Goal: Navigation & Orientation: Find specific page/section

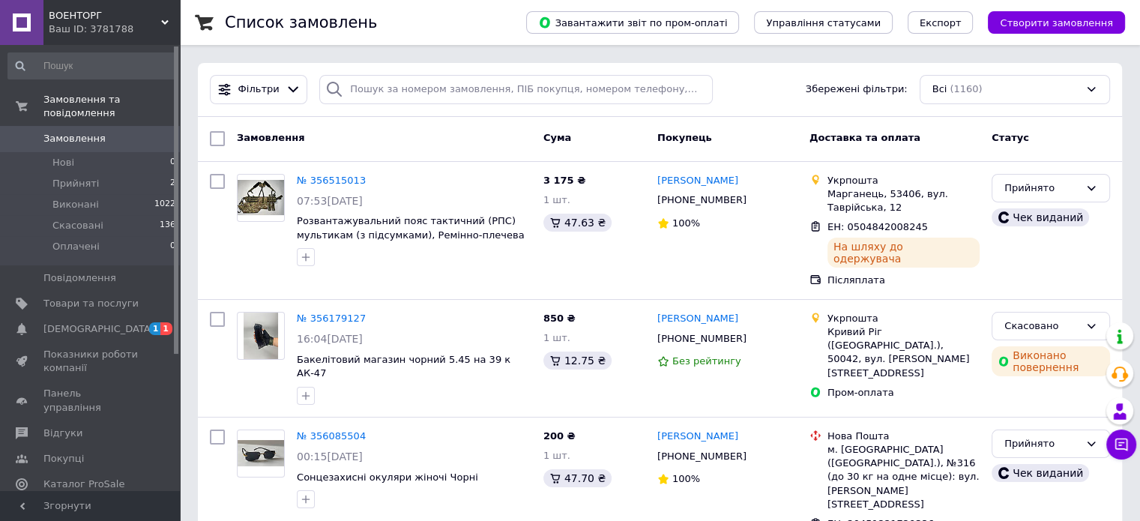
click at [109, 35] on div "Ваш ID: 3781788" at bounding box center [114, 28] width 131 height 13
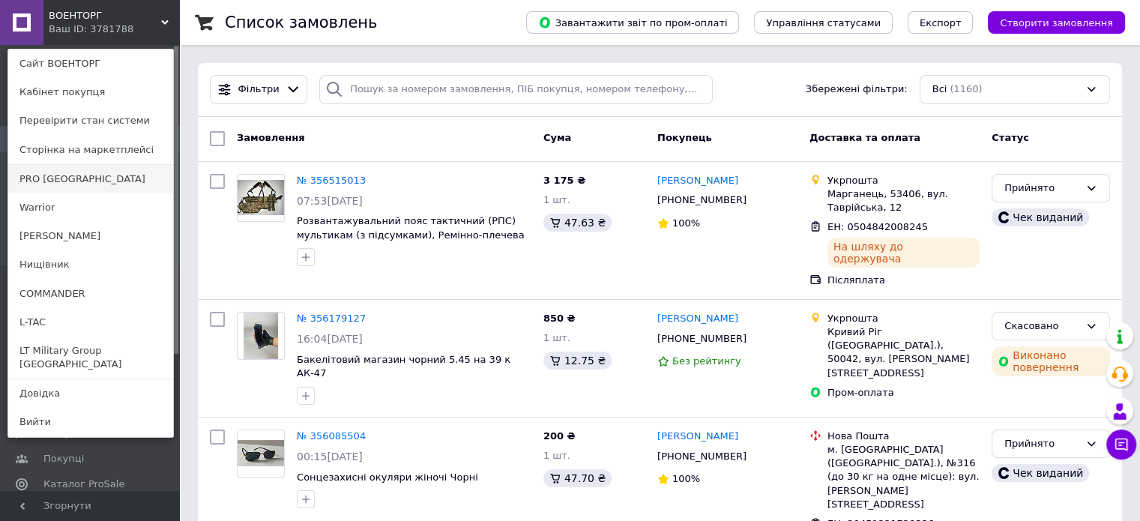
click at [76, 179] on link "PRO [GEOGRAPHIC_DATA]" at bounding box center [90, 179] width 165 height 28
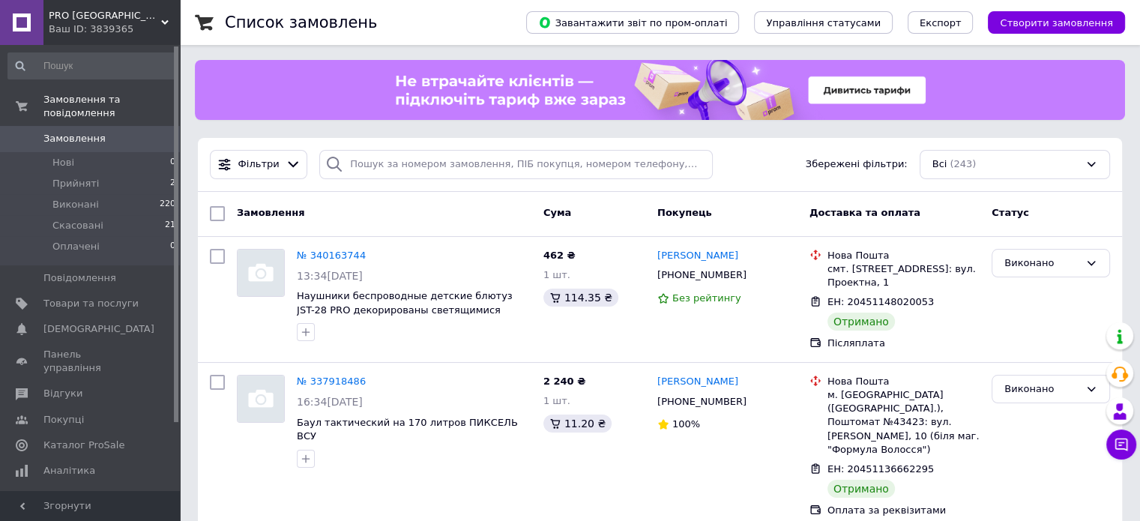
click at [95, 26] on div "Ваш ID: 3839365" at bounding box center [114, 28] width 131 height 13
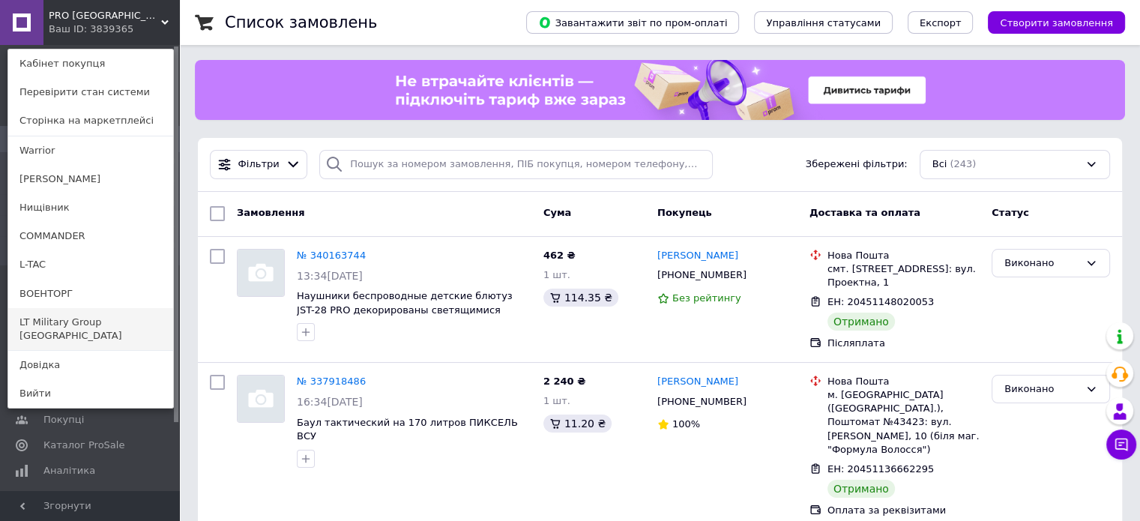
click at [105, 329] on link "LT Military Group [GEOGRAPHIC_DATA]" at bounding box center [90, 329] width 165 height 42
